Goal: Navigation & Orientation: Find specific page/section

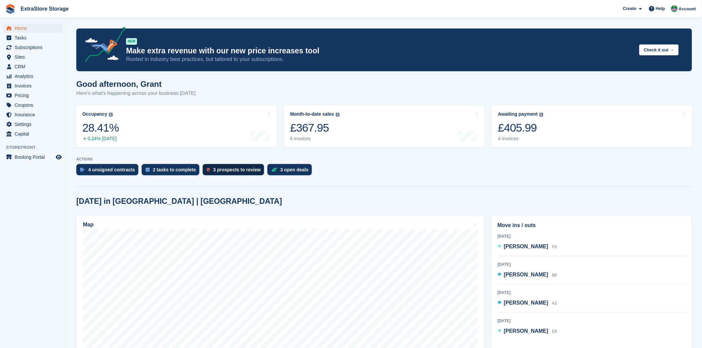
click at [215, 170] on div "3 prospects to review" at bounding box center [236, 169] width 47 height 5
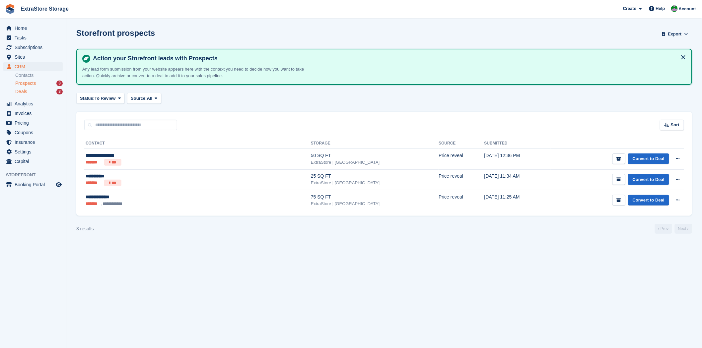
click at [26, 91] on span "Deals" at bounding box center [21, 92] width 12 height 6
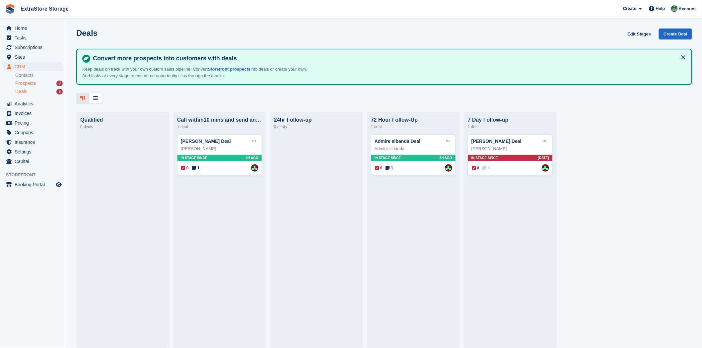
click at [31, 84] on span "Prospects" at bounding box center [25, 83] width 21 height 6
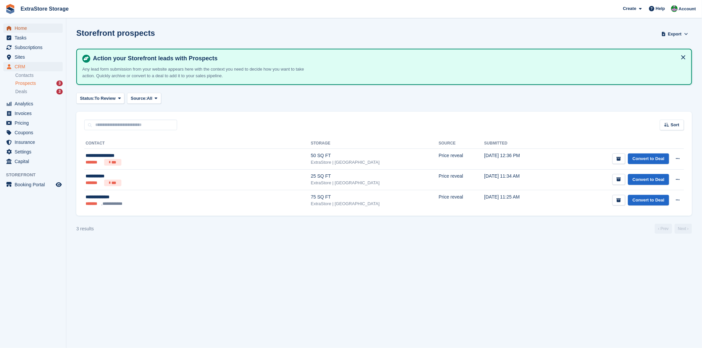
click at [24, 27] on span "Home" at bounding box center [35, 28] width 40 height 9
